Goal: Obtain resource: Download file/media

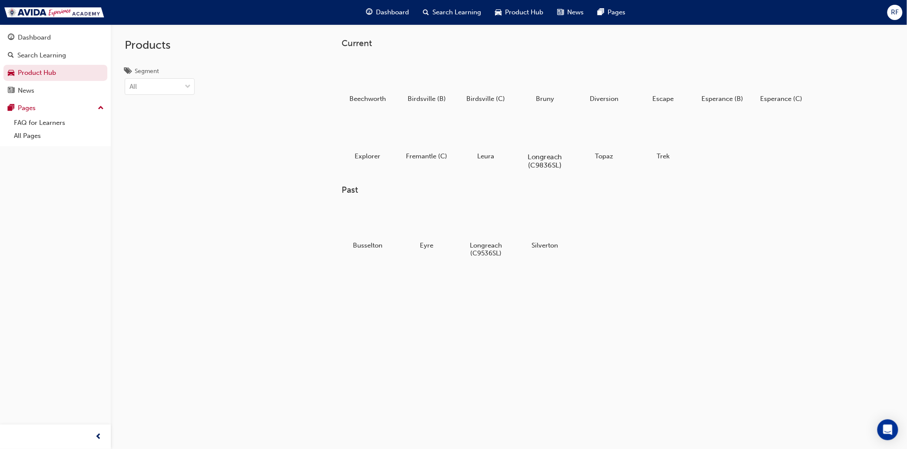
click at [544, 127] on div at bounding box center [545, 131] width 48 height 35
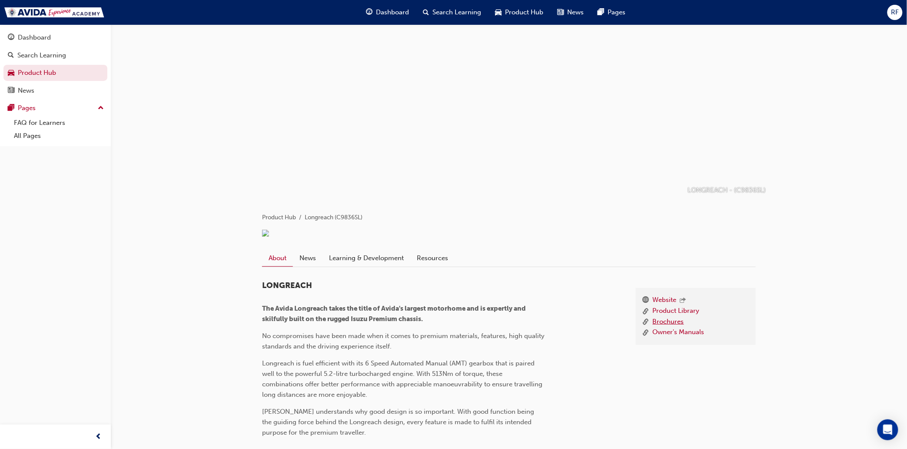
click at [663, 327] on link "Brochures" at bounding box center [668, 321] width 31 height 11
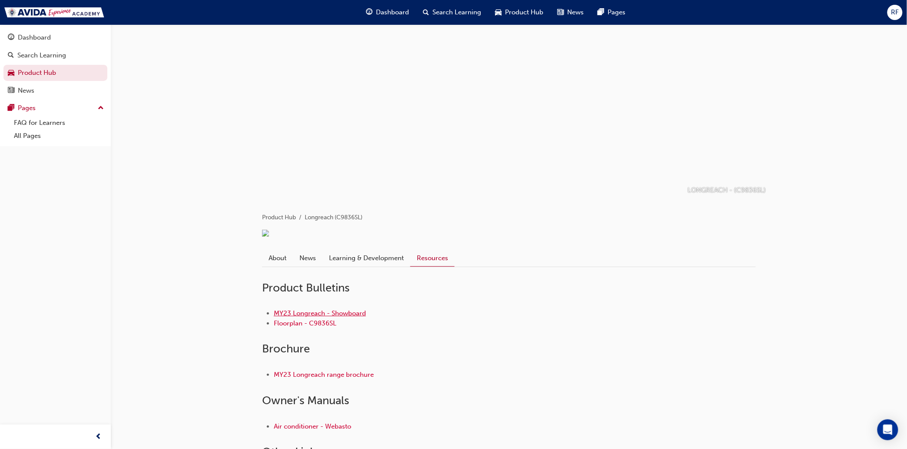
click at [310, 317] on link "MY23 Longreach - Showboard" at bounding box center [320, 313] width 92 height 8
click at [294, 327] on link "Floorplan - C9836SL" at bounding box center [305, 323] width 63 height 8
